Goal: Register for event/course

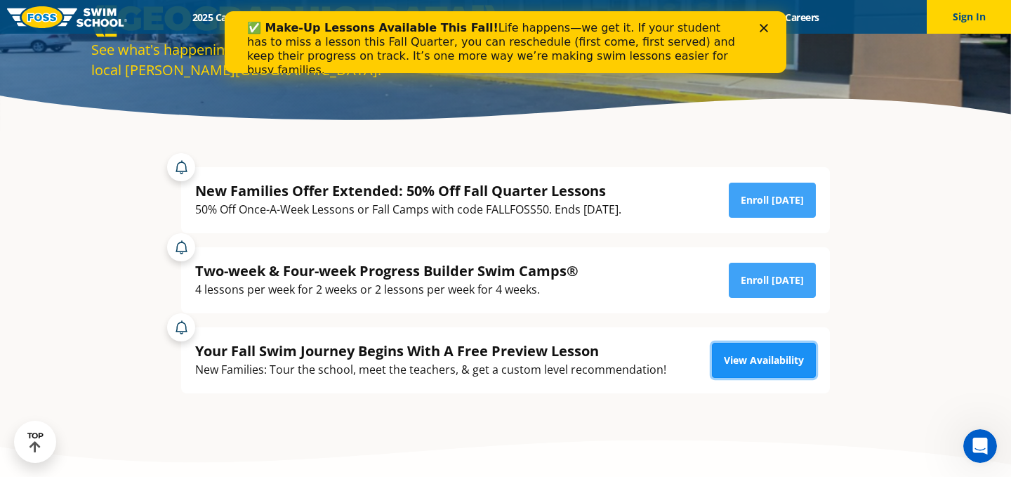
click at [740, 366] on link "View Availability" at bounding box center [764, 360] width 104 height 35
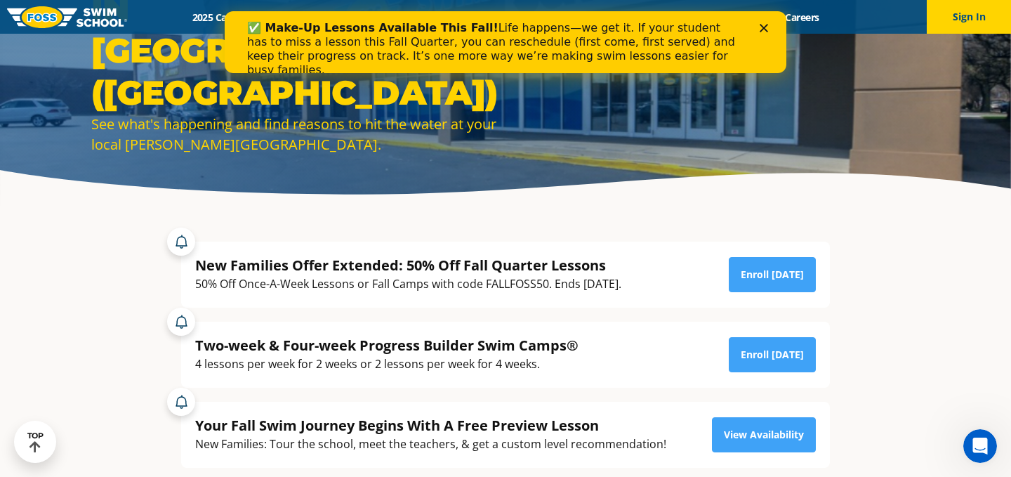
scroll to position [119, 0]
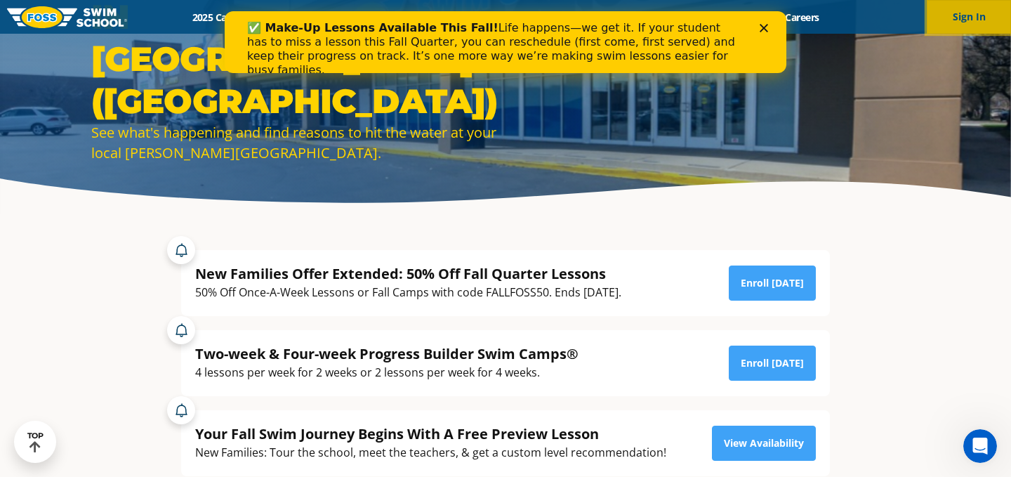
click at [969, 15] on button "Sign In" at bounding box center [969, 17] width 84 height 34
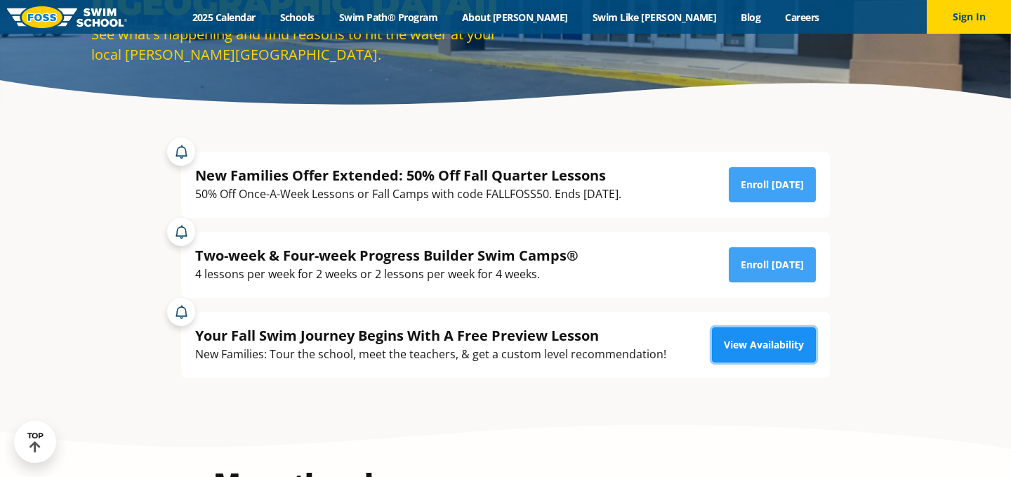
click at [756, 348] on link "View Availability" at bounding box center [764, 344] width 104 height 35
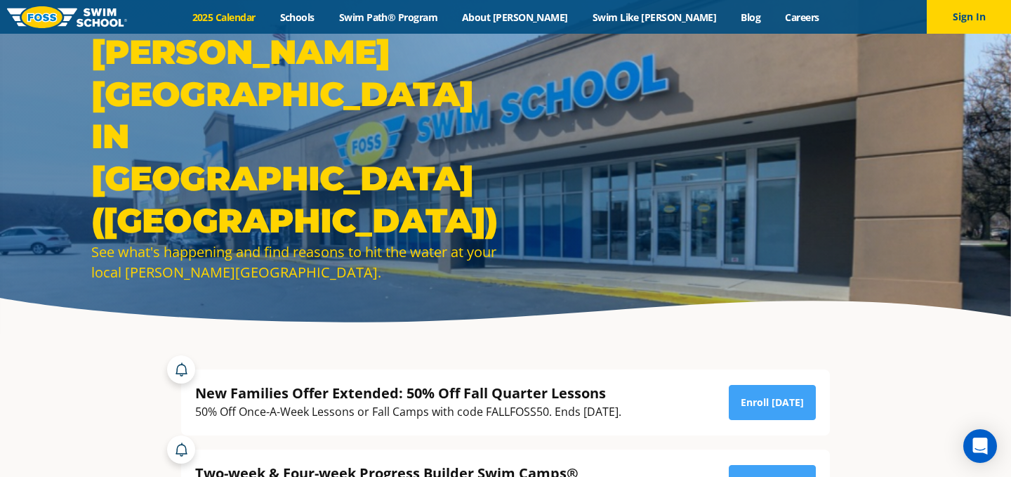
click at [266, 15] on link "2025 Calendar" at bounding box center [224, 17] width 88 height 13
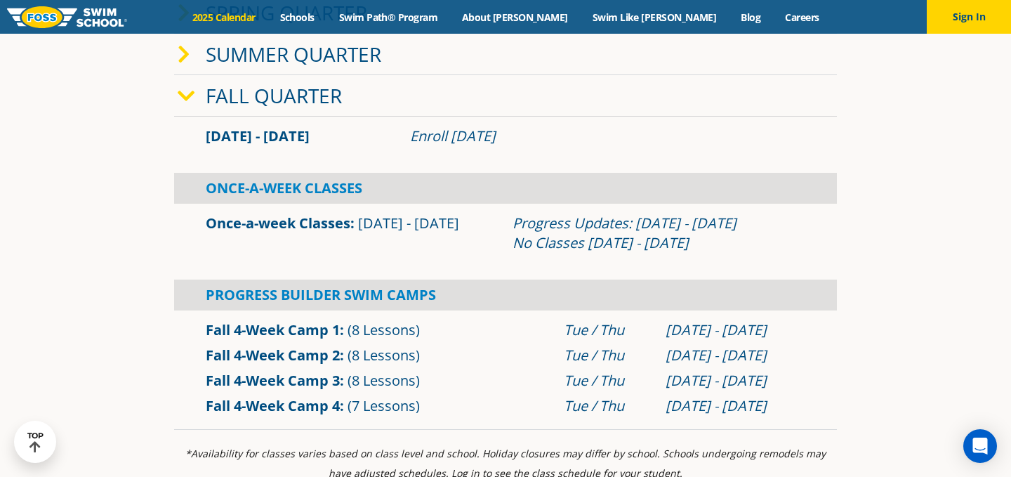
scroll to position [392, 0]
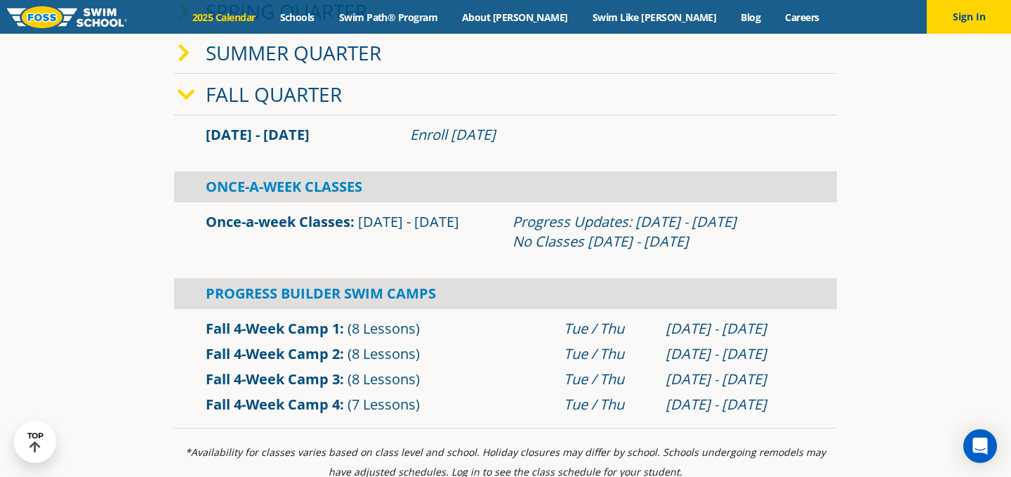
click at [294, 204] on div "Once-a-week Classes Sep 2 - Dec 22 Progress Updates: Nov 4 - Nov 10 No Classes …" at bounding box center [505, 231] width 663 height 59
click at [268, 225] on link "Once-a-week Classes" at bounding box center [278, 221] width 145 height 19
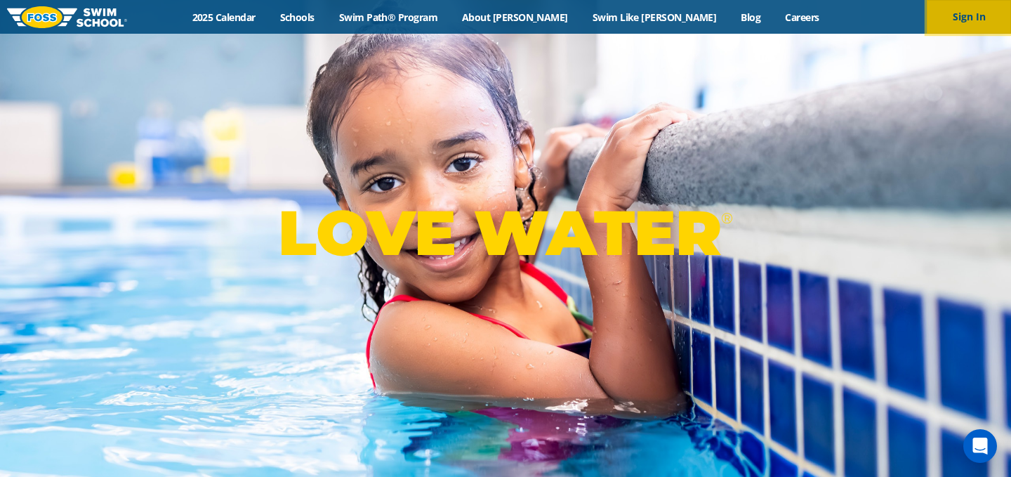
click at [969, 13] on button "Sign In" at bounding box center [969, 17] width 84 height 34
